Goal: Find specific page/section: Find specific page/section

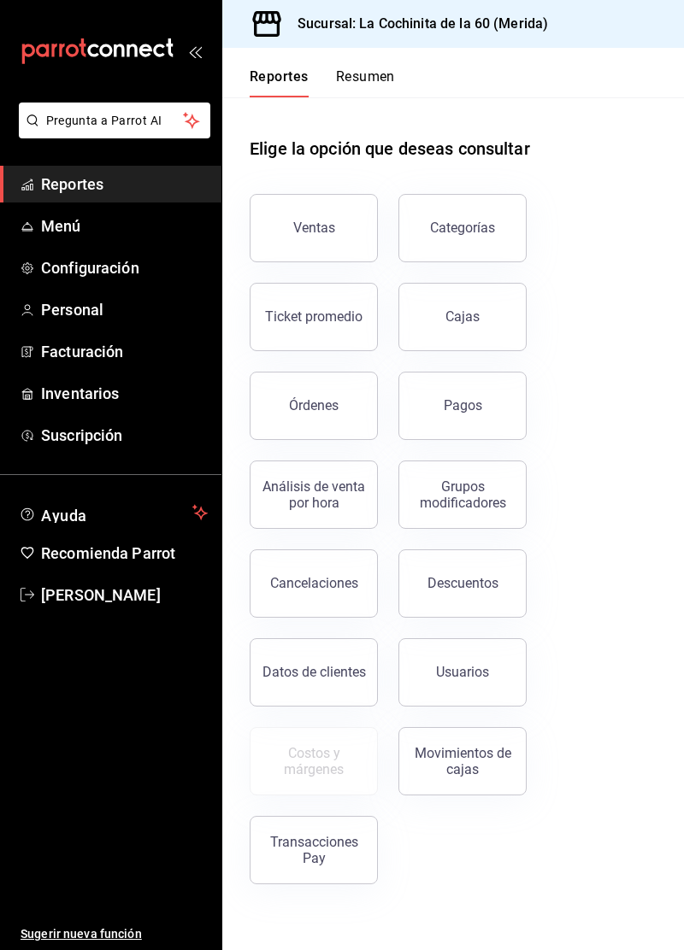
click at [305, 438] on div "Órdenes" at bounding box center [303, 395] width 149 height 89
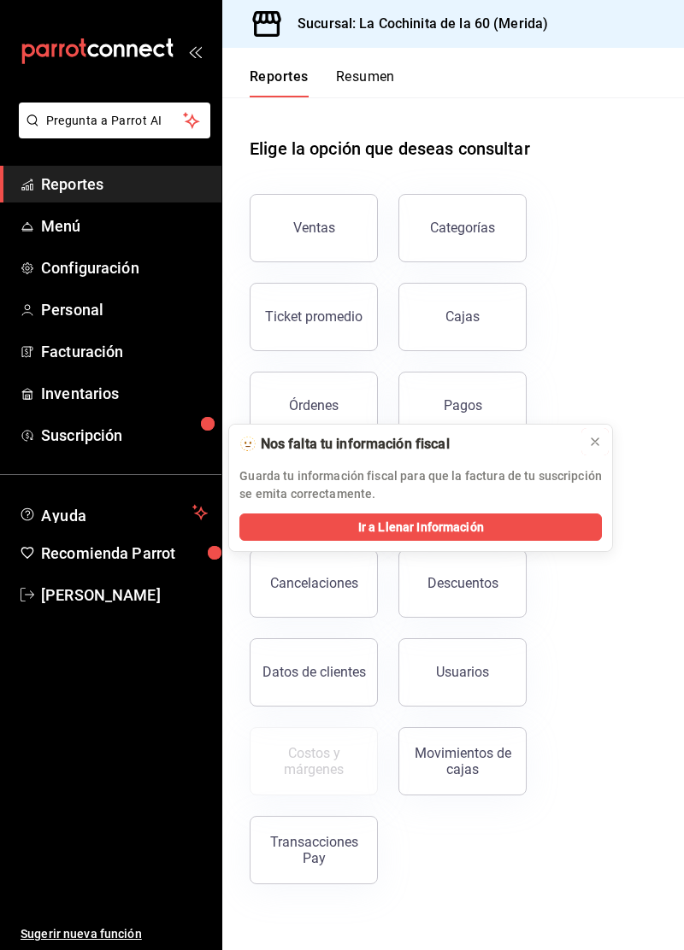
click at [593, 448] on icon at bounding box center [595, 442] width 14 height 14
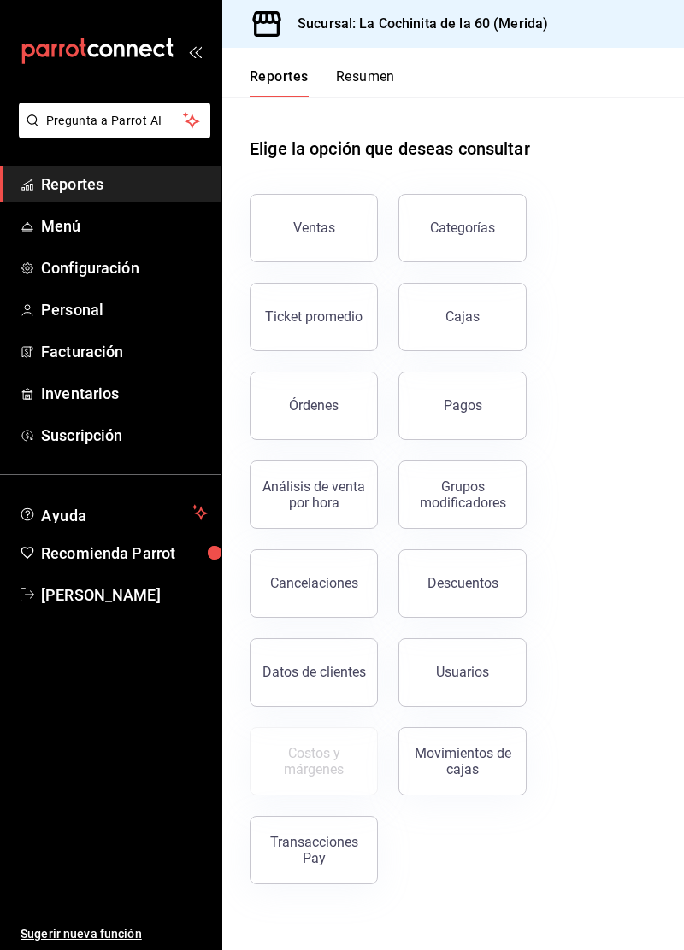
click at [335, 418] on button "Órdenes" at bounding box center [314, 406] width 128 height 68
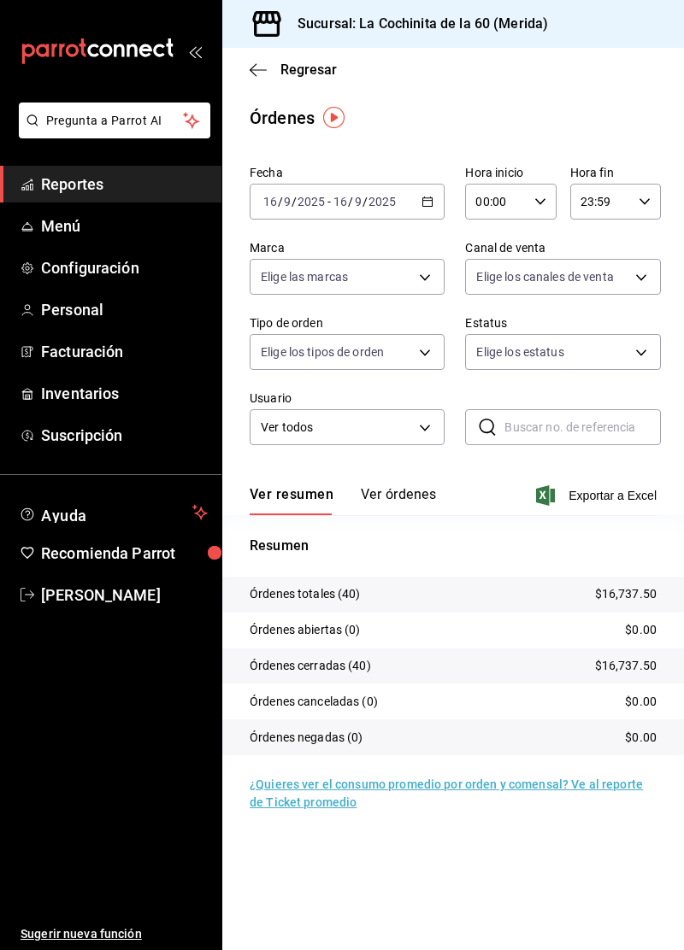
click at [122, 198] on link "Reportes" at bounding box center [110, 184] width 221 height 37
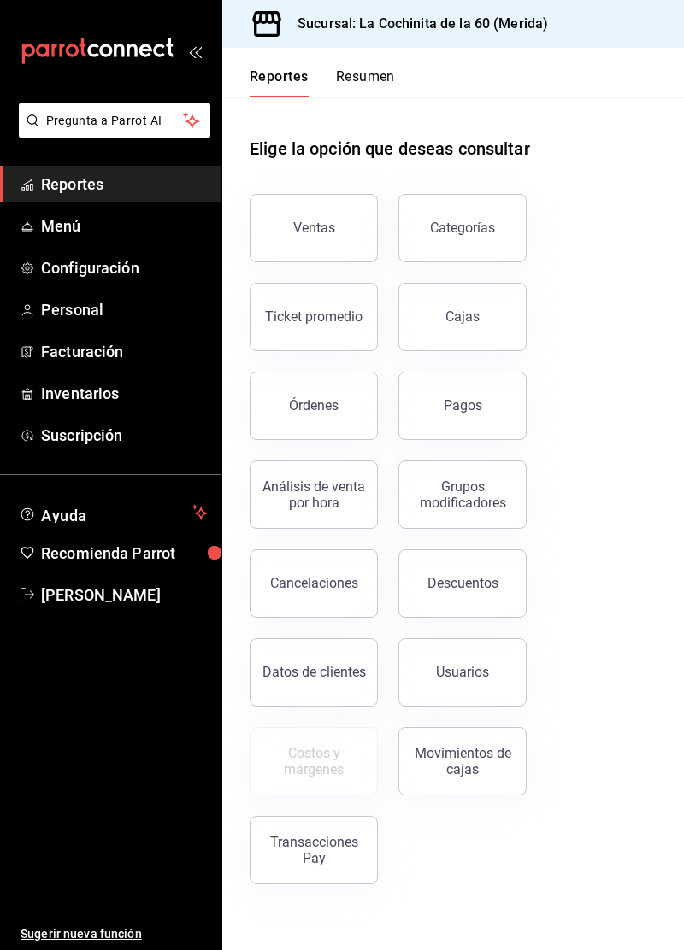
click at [475, 333] on link "Cajas" at bounding box center [462, 317] width 128 height 68
